Goal: Information Seeking & Learning: Find specific page/section

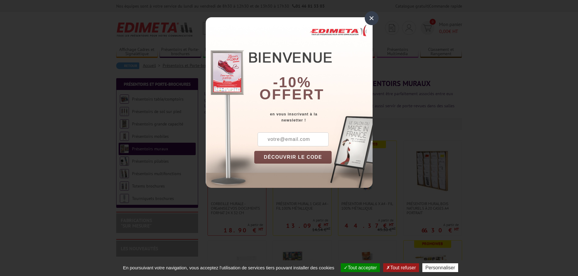
click at [302, 157] on button "DÉCOUVRIR LE CODE" at bounding box center [293, 157] width 78 height 13
click at [278, 156] on button "DÉCOUVRIR LE CODE" at bounding box center [293, 157] width 78 height 13
click at [369, 17] on div "×" at bounding box center [371, 18] width 14 height 14
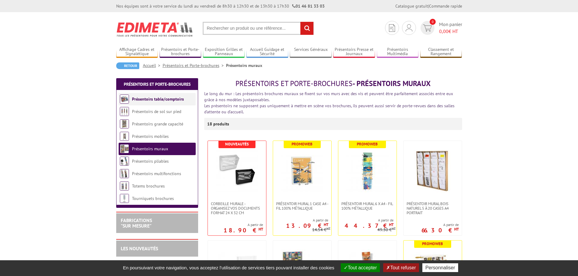
click at [148, 98] on link "Présentoirs table/comptoirs" at bounding box center [158, 98] width 52 height 5
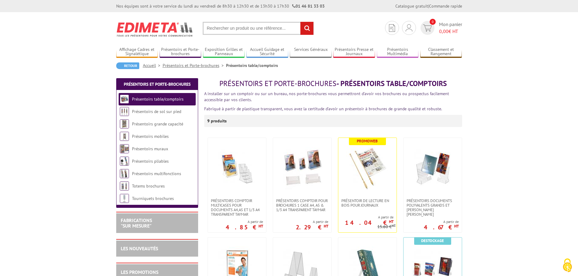
click at [149, 64] on link "Accueil" at bounding box center [153, 65] width 20 height 5
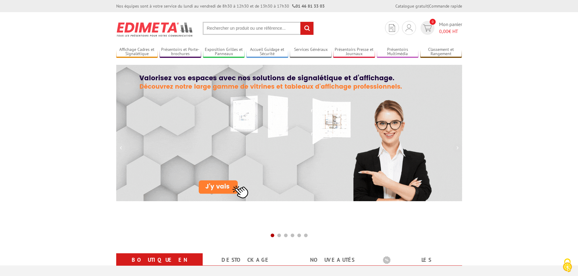
click at [218, 28] on input "text" at bounding box center [258, 28] width 111 height 13
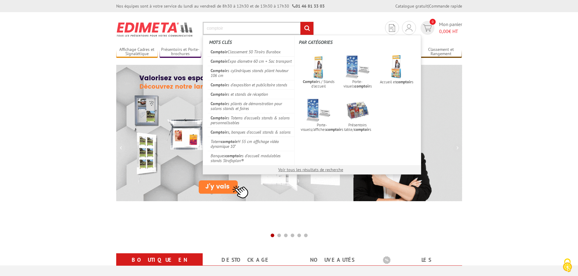
type input "comptoir"
click at [300, 22] on input "rechercher" at bounding box center [306, 28] width 13 height 13
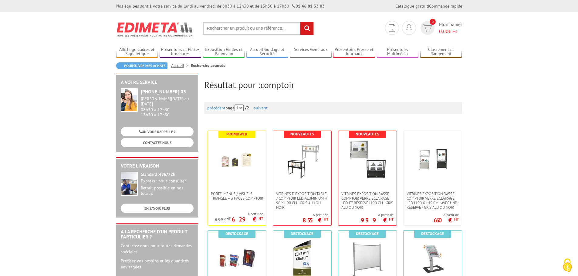
drag, startPoint x: 283, startPoint y: 28, endPoint x: 279, endPoint y: 26, distance: 4.2
click at [282, 28] on input "text" at bounding box center [258, 28] width 111 height 13
type input "banque accueil"
click at [300, 22] on input "rechercher" at bounding box center [306, 28] width 13 height 13
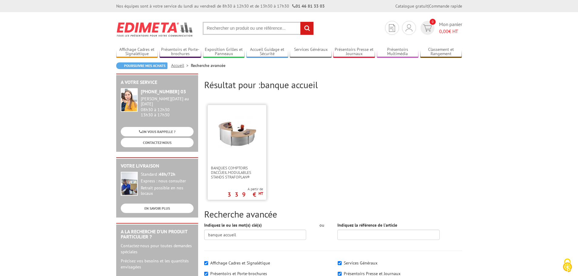
click at [237, 132] on img at bounding box center [236, 133] width 39 height 39
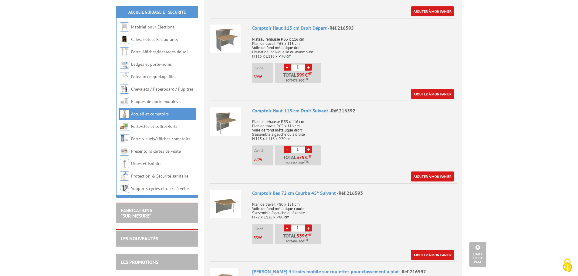
scroll to position [394, 0]
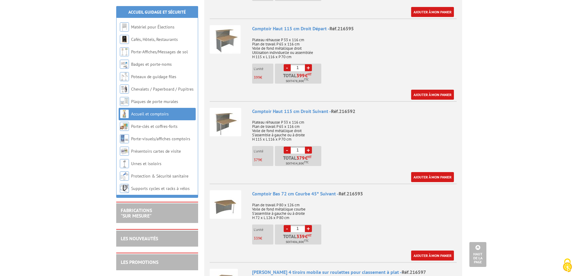
click at [231, 38] on img at bounding box center [225, 39] width 31 height 28
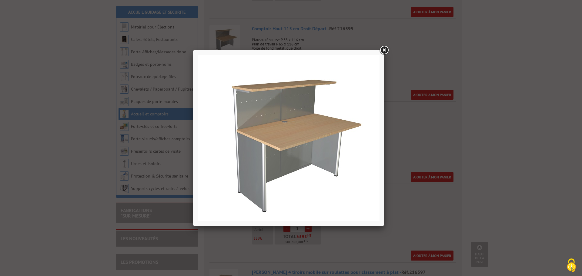
click at [384, 49] on link at bounding box center [384, 50] width 11 height 11
